Goal: Information Seeking & Learning: Find specific fact

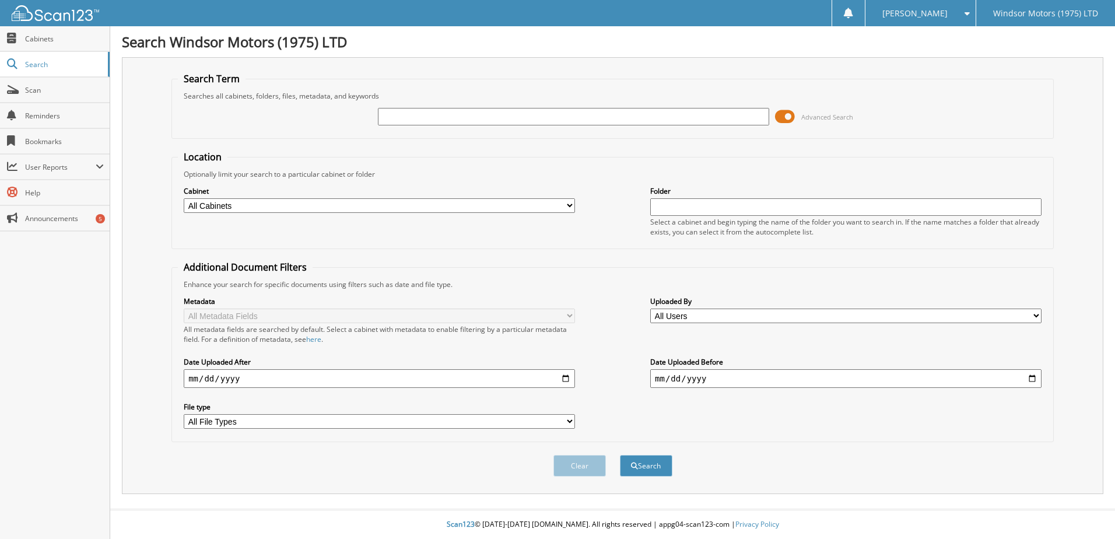
click at [430, 107] on div at bounding box center [573, 117] width 391 height 20
click at [45, 40] on span "Cabinets" at bounding box center [64, 39] width 79 height 10
click at [43, 60] on span "Search" at bounding box center [63, 64] width 77 height 10
click at [403, 114] on input "text" at bounding box center [573, 116] width 391 height 17
type input "610577"
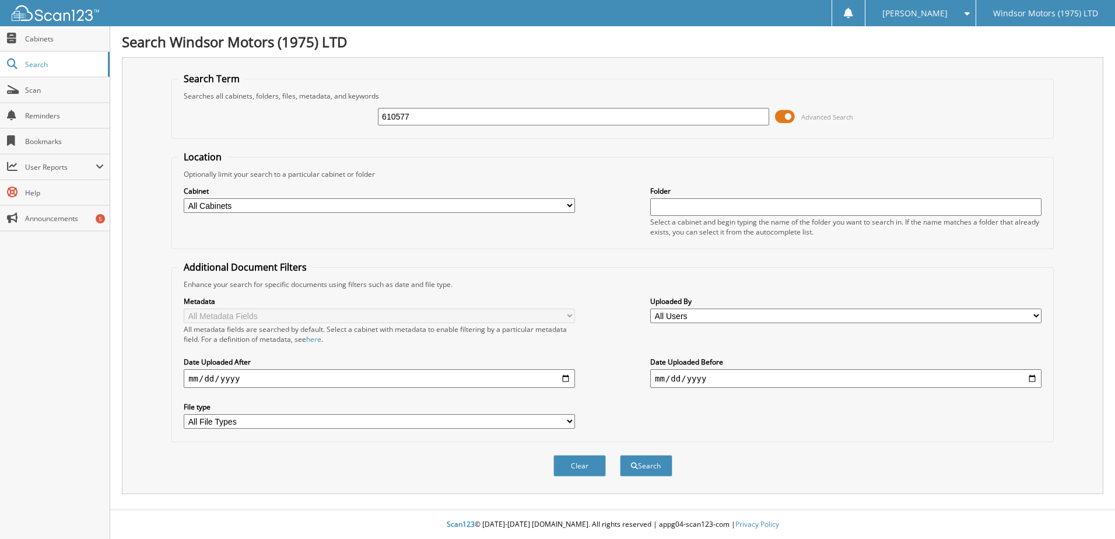
click at [620, 455] on button "Search" at bounding box center [646, 466] width 52 height 22
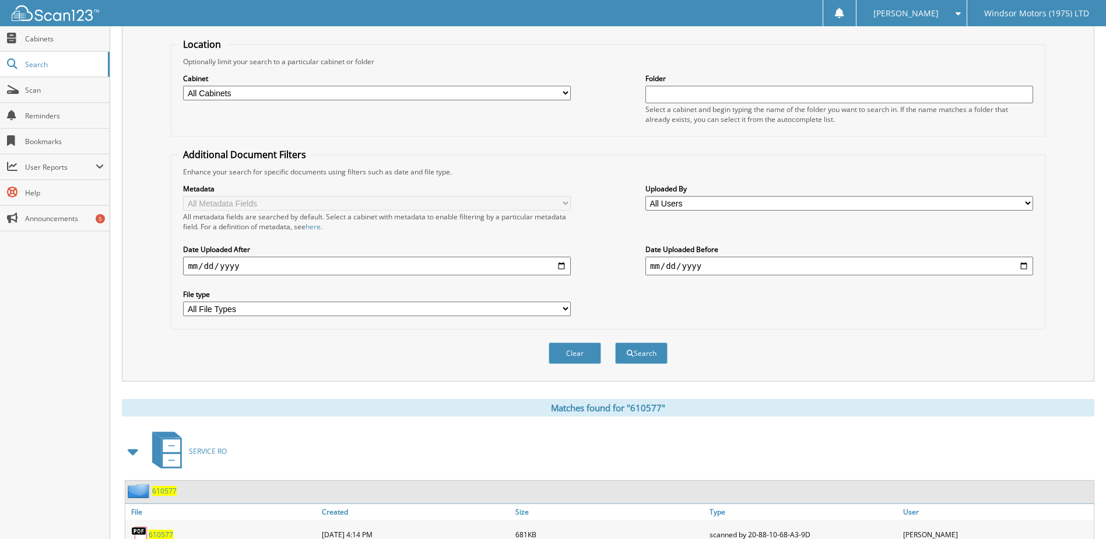
scroll to position [159, 0]
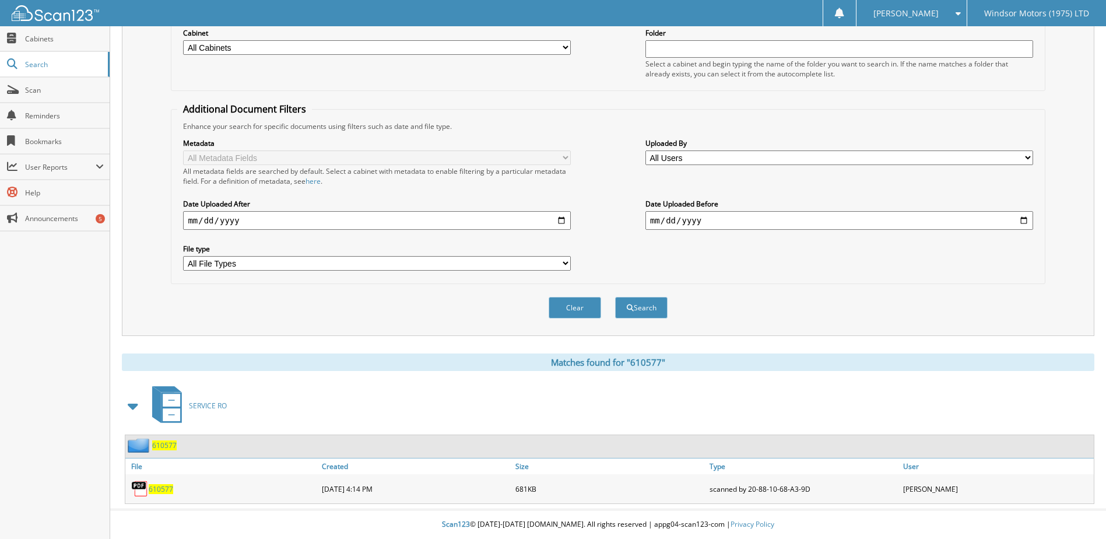
click at [165, 489] on span "610577" at bounding box center [161, 489] width 24 height 10
